Goal: Task Accomplishment & Management: Use online tool/utility

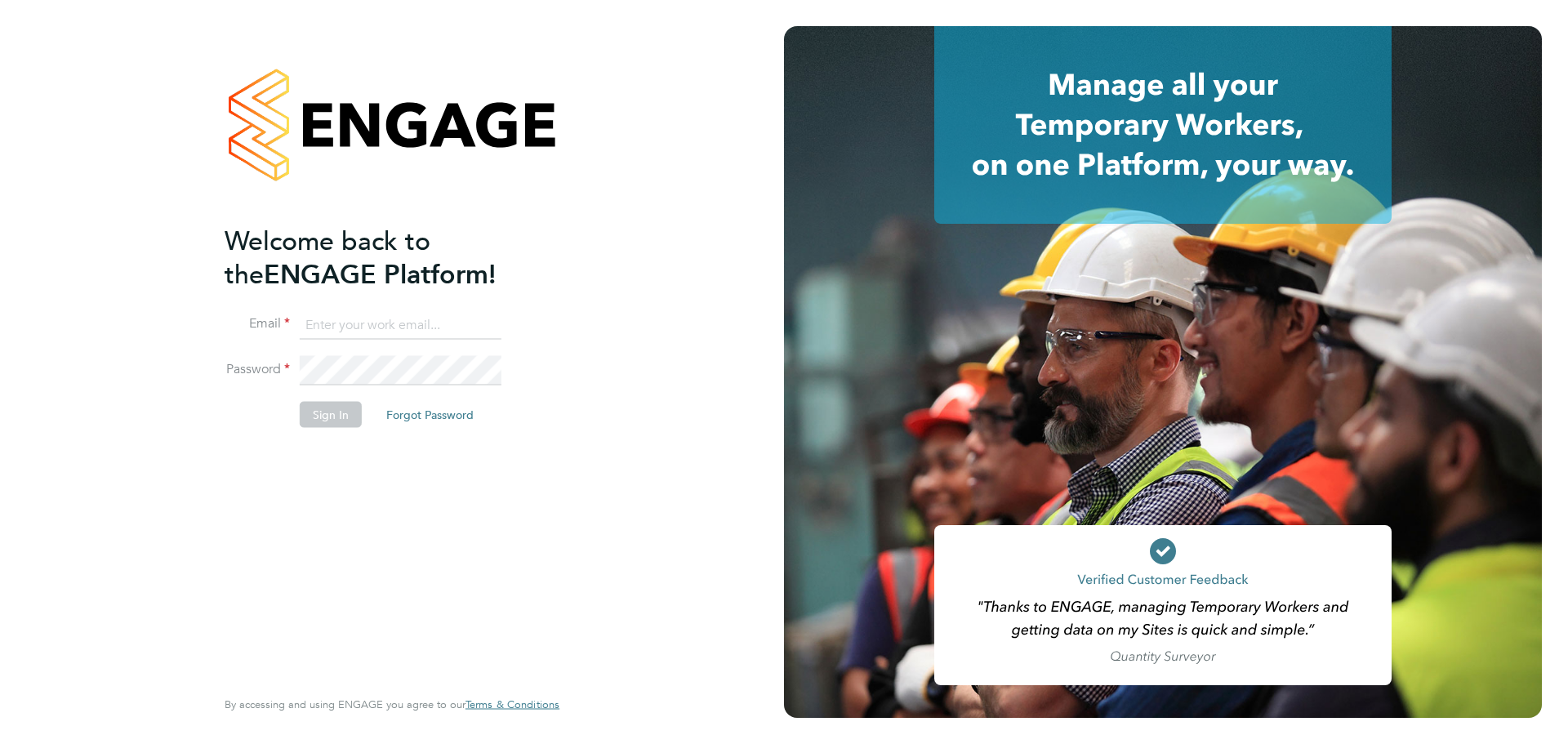
type input "Emily.edwards@Wates.co.uk"
click at [341, 415] on button "Sign In" at bounding box center [330, 414] width 62 height 26
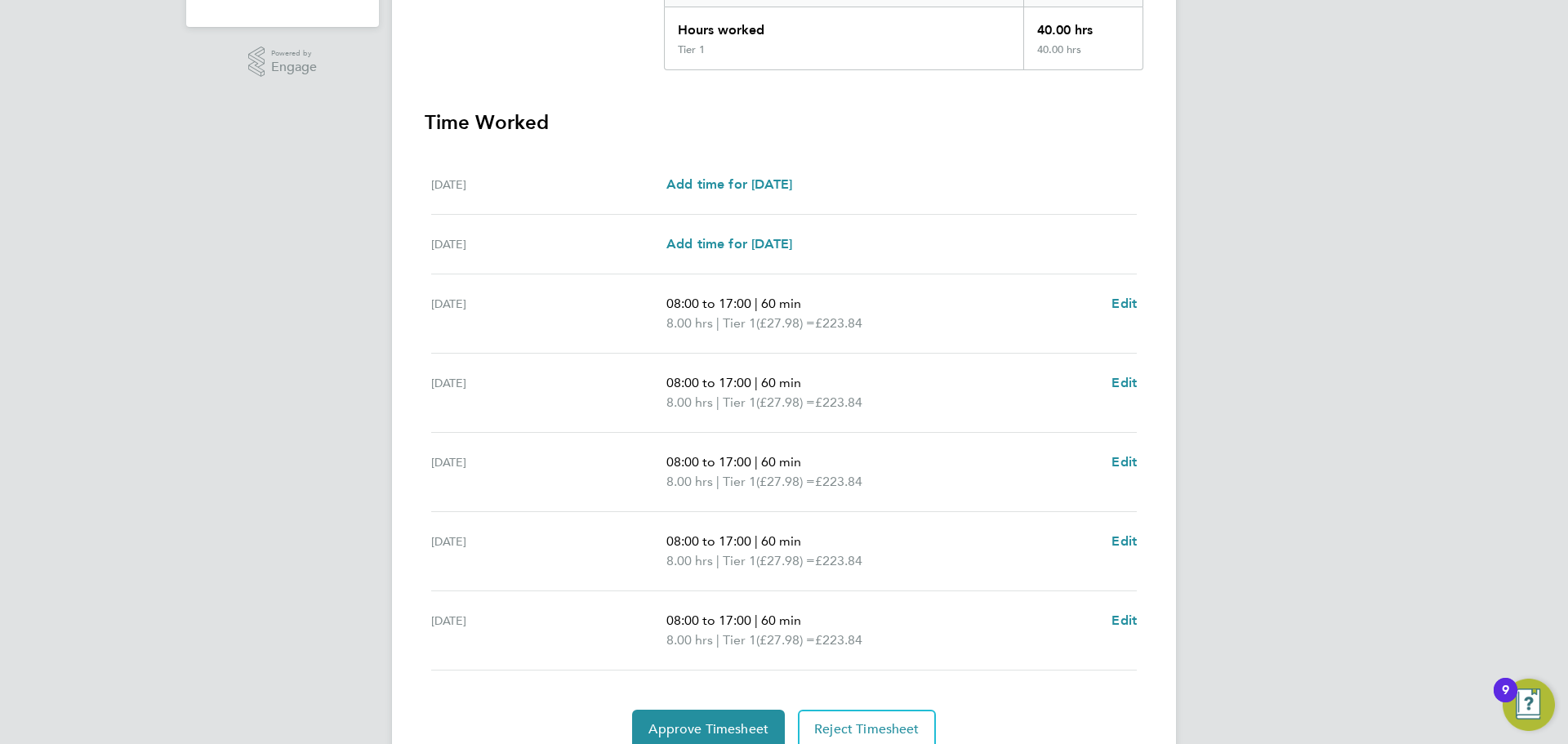
scroll to position [449, 0]
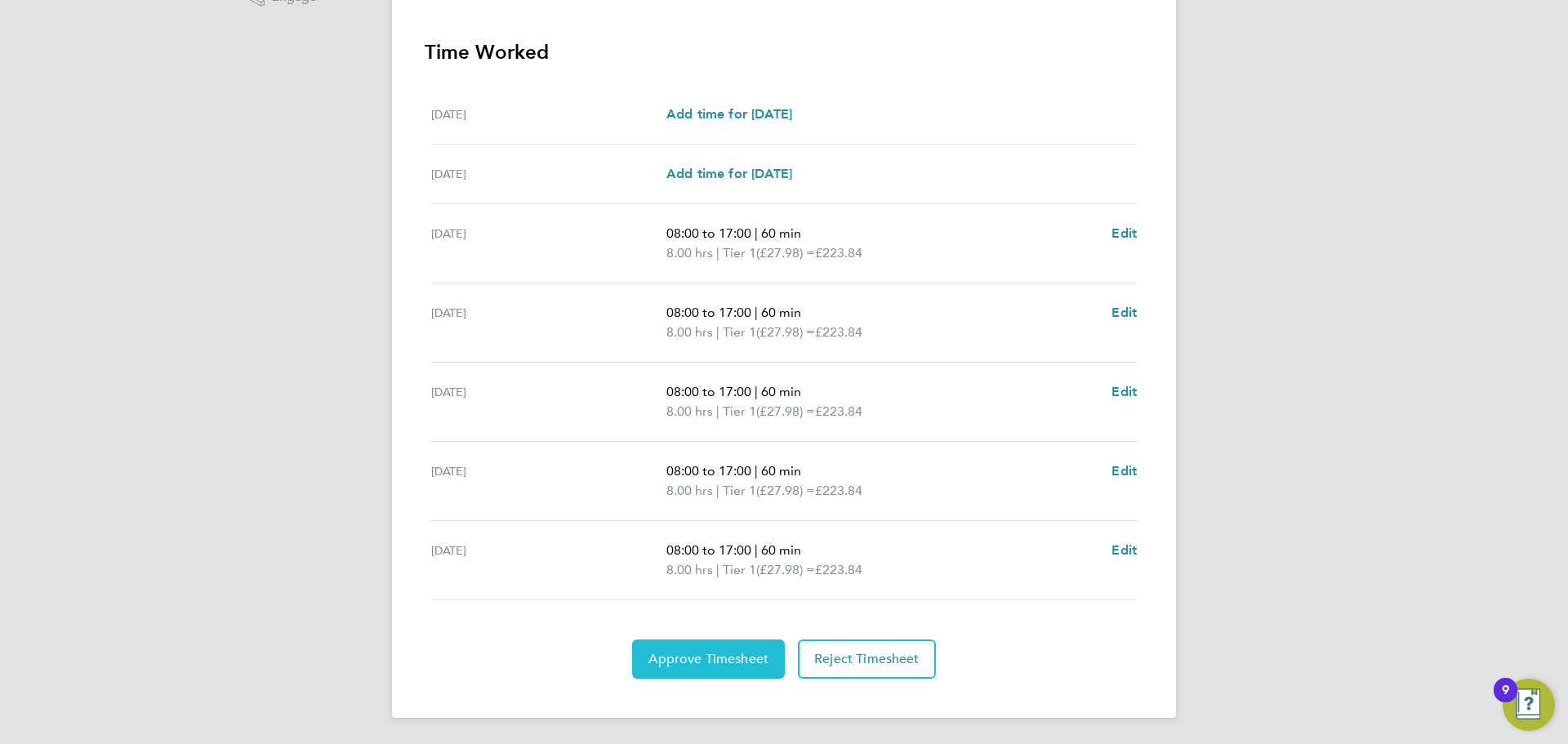
click at [673, 656] on span "Approve Timesheet" at bounding box center [708, 659] width 120 height 17
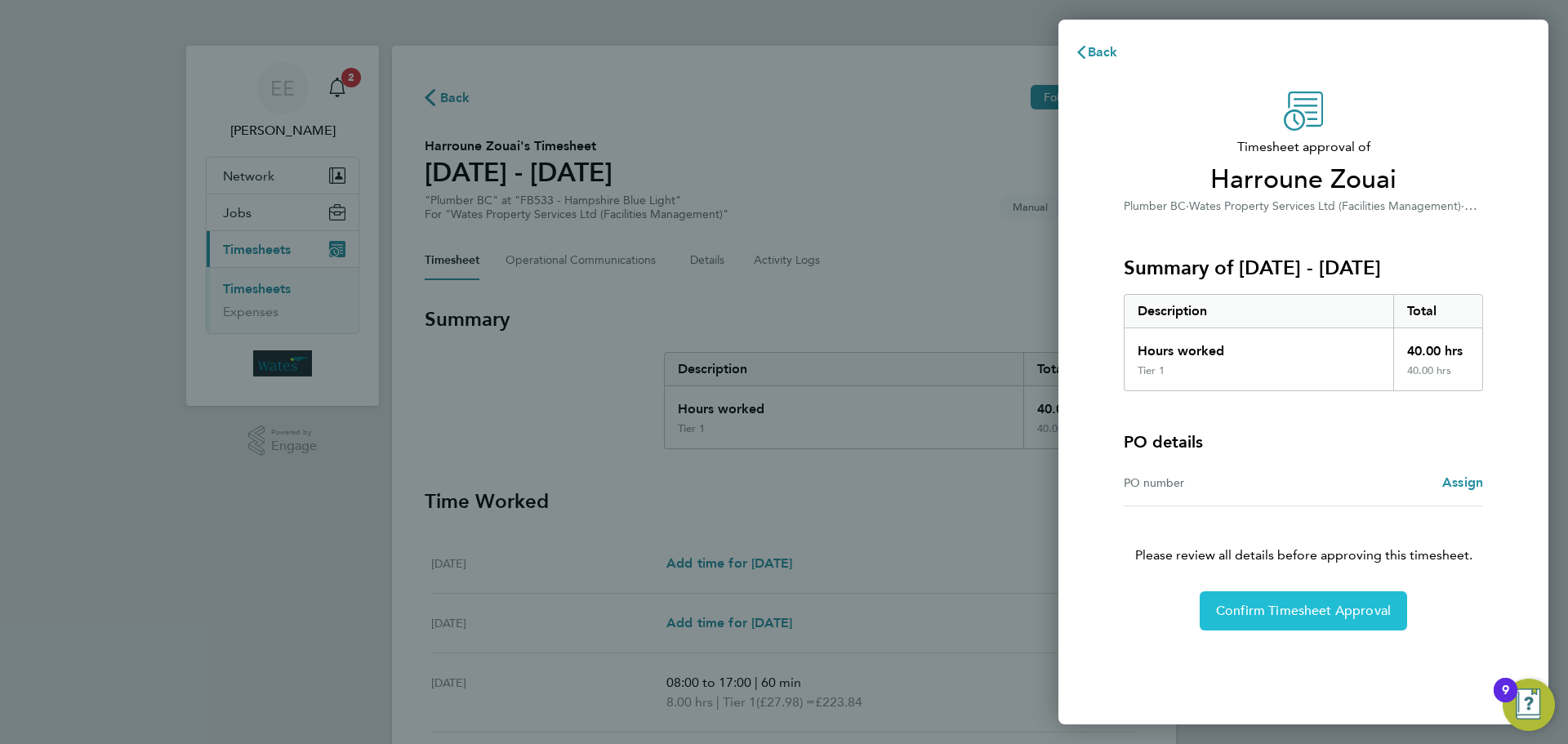
click at [1263, 598] on button "Confirm Timesheet Approval" at bounding box center [1303, 611] width 207 height 39
